Goal: Transaction & Acquisition: Purchase product/service

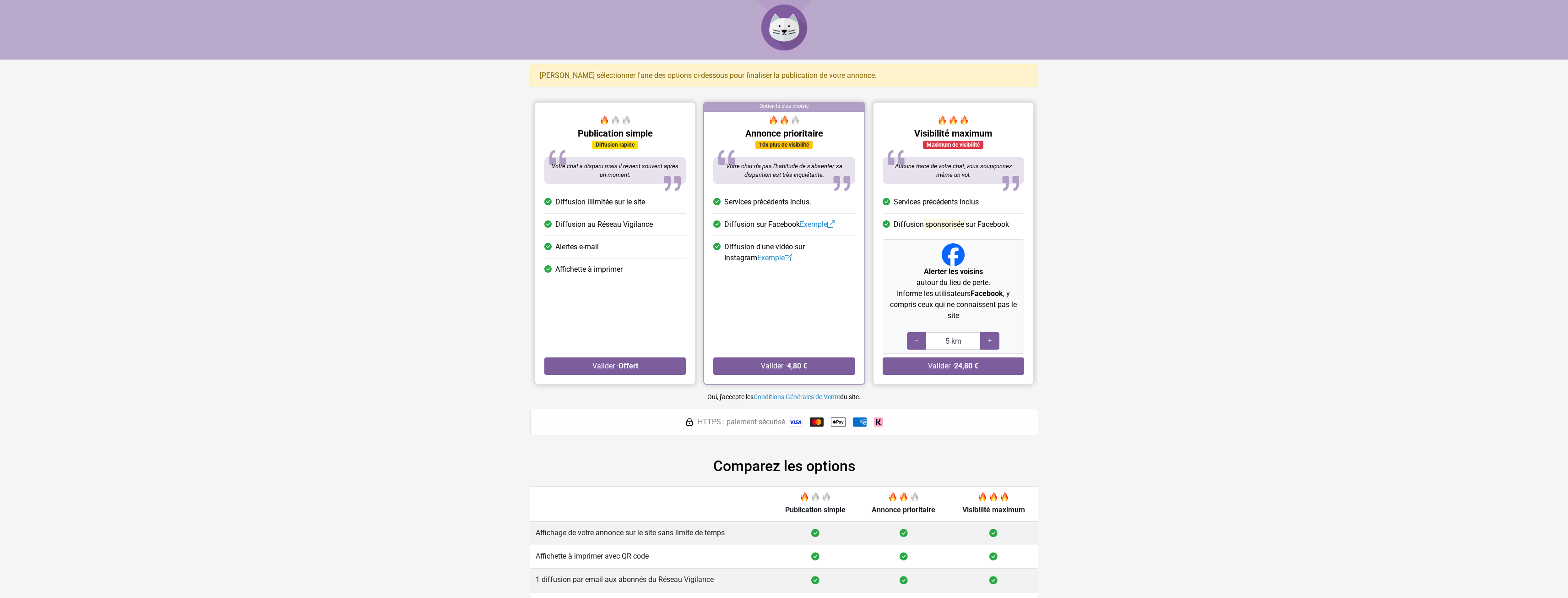
click at [618, 355] on div "Publication simple Diffusion rapide Votre chat a disparu mais il revient souven…" at bounding box center [615, 248] width 160 height 272
click at [620, 365] on strong "Offert" at bounding box center [628, 365] width 19 height 9
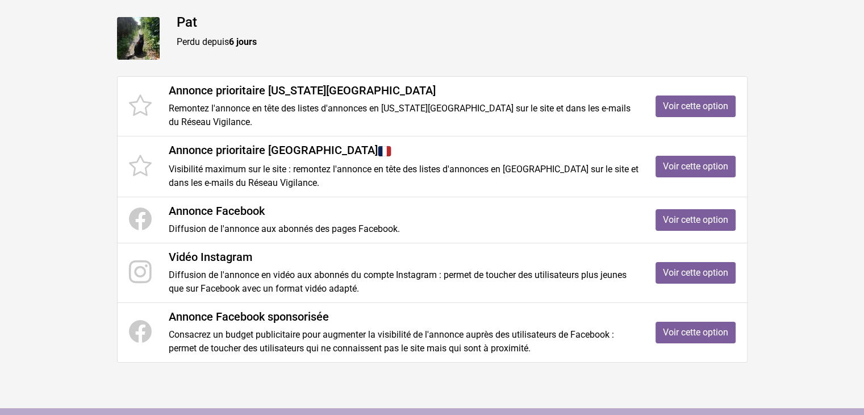
scroll to position [170, 0]
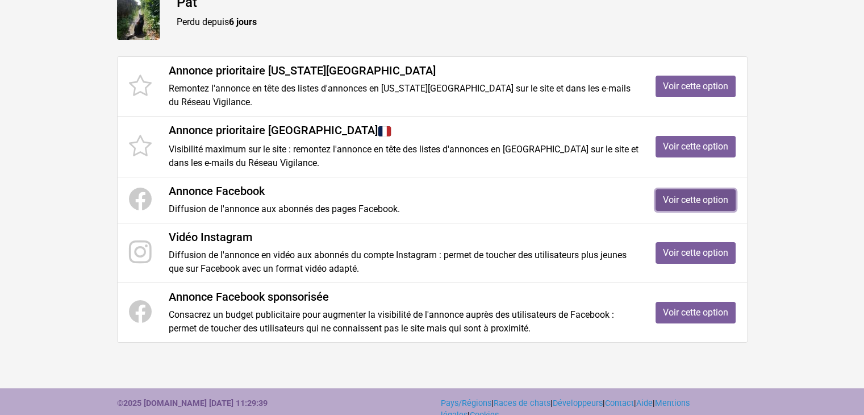
click at [667, 203] on link "Voir cette option" at bounding box center [696, 200] width 80 height 22
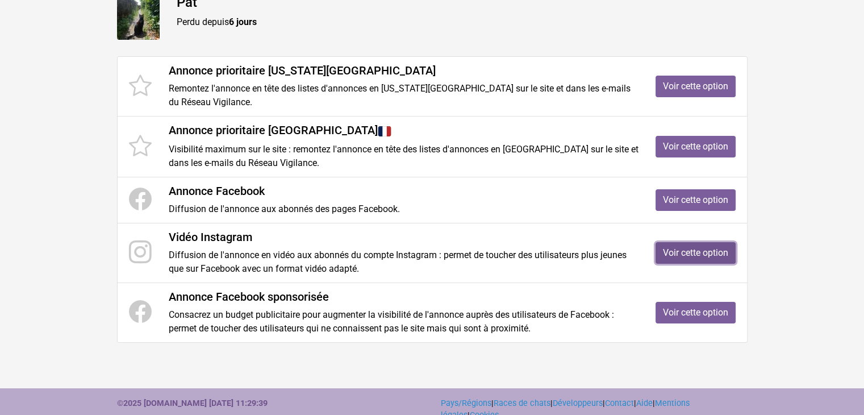
click at [667, 250] on link "Voir cette option" at bounding box center [696, 253] width 80 height 22
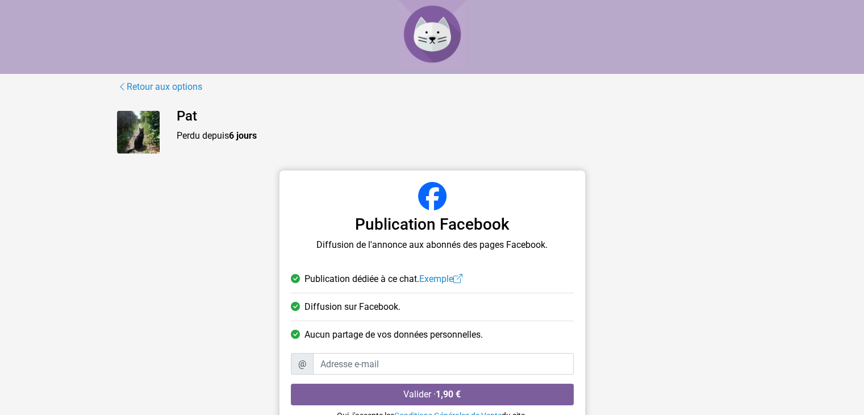
scroll to position [45, 0]
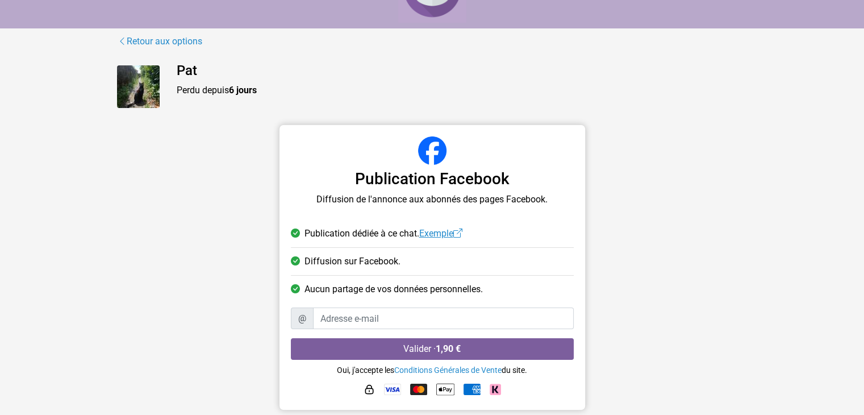
click at [443, 237] on link "Exemple" at bounding box center [440, 233] width 43 height 11
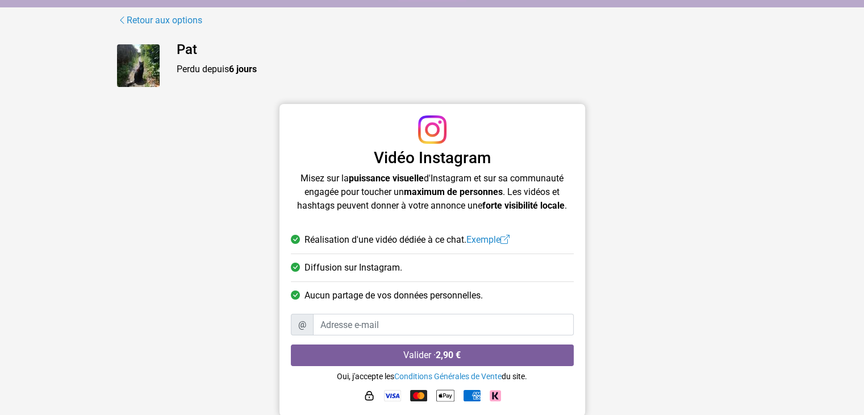
scroll to position [73, 0]
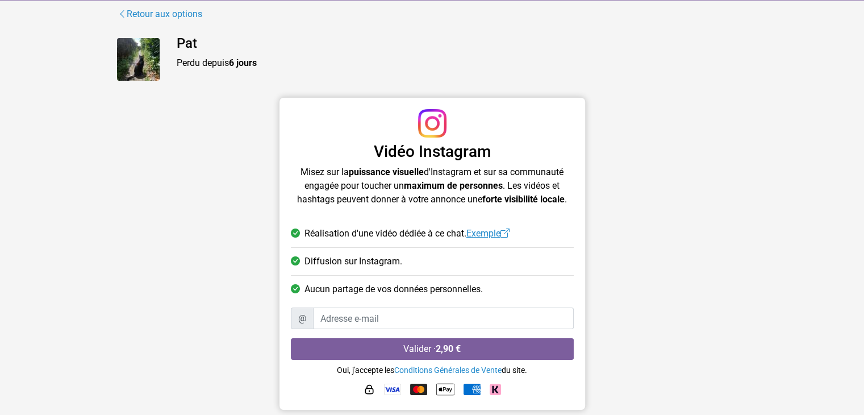
click at [494, 230] on link "Exemple" at bounding box center [488, 233] width 43 height 11
click at [144, 16] on link "Retour aux options" at bounding box center [160, 14] width 86 height 15
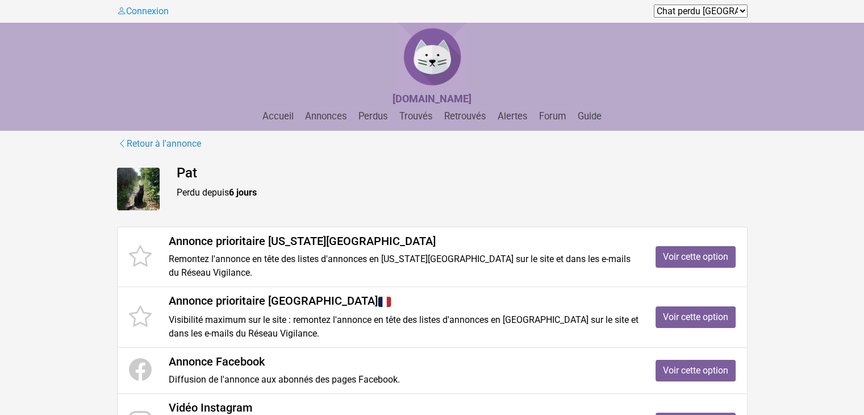
scroll to position [57, 0]
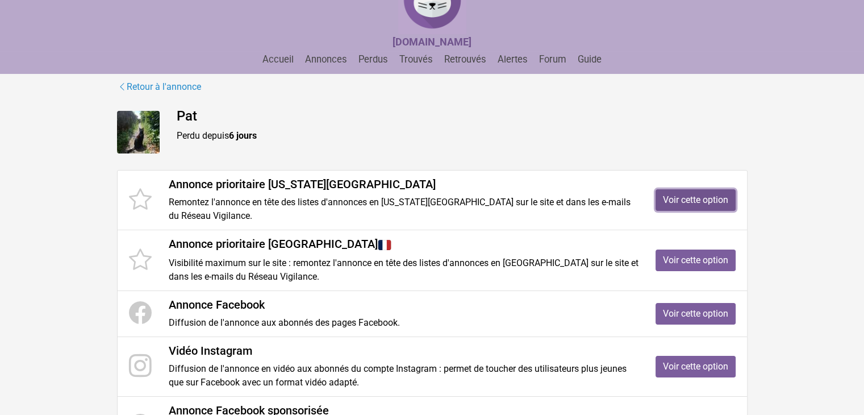
click at [687, 199] on link "Voir cette option" at bounding box center [696, 200] width 80 height 22
